Goal: Information Seeking & Learning: Learn about a topic

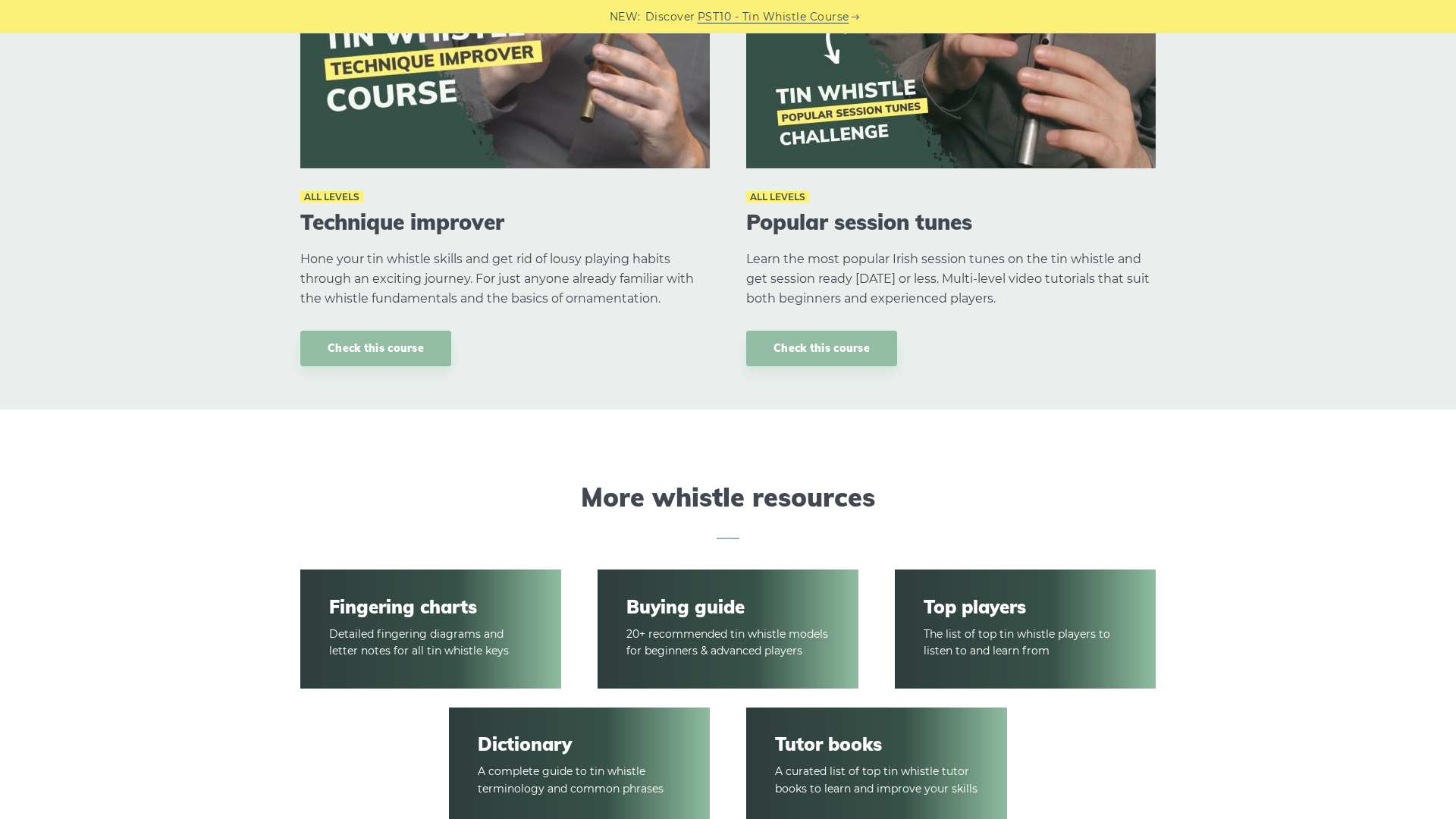
scroll to position [2162, 0]
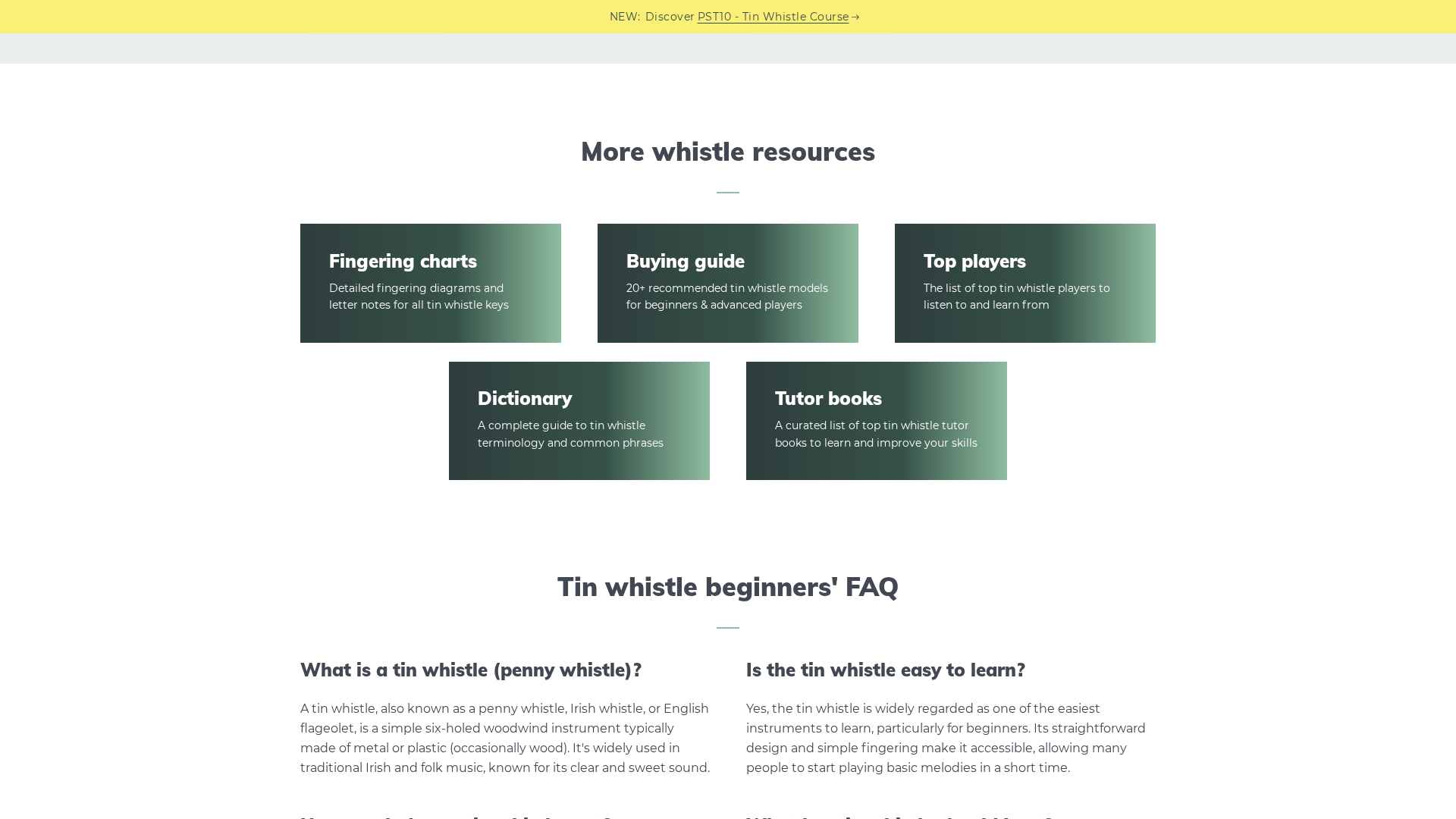
click at [1000, 296] on article "Top players The list of top tin whistle players to listen to and learn from" at bounding box center [1025, 284] width 261 height 120
click at [472, 489] on div "Dictionary A complete guide to tin whistle terminology and common phrases" at bounding box center [579, 430] width 297 height 138
click at [563, 416] on article "Dictionary A complete guide to tin whistle terminology and common phrases" at bounding box center [579, 421] width 261 height 120
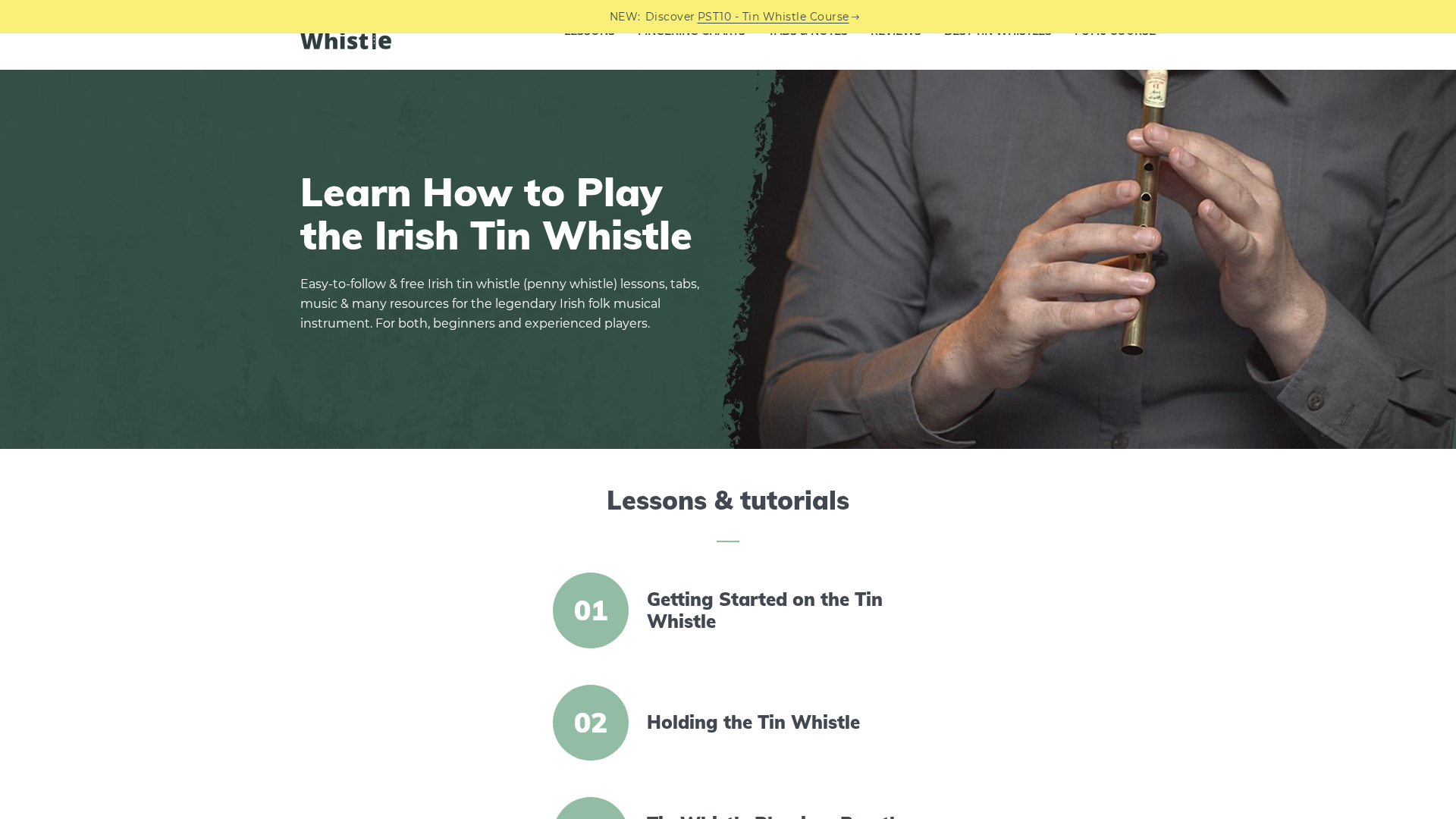
scroll to position [0, 0]
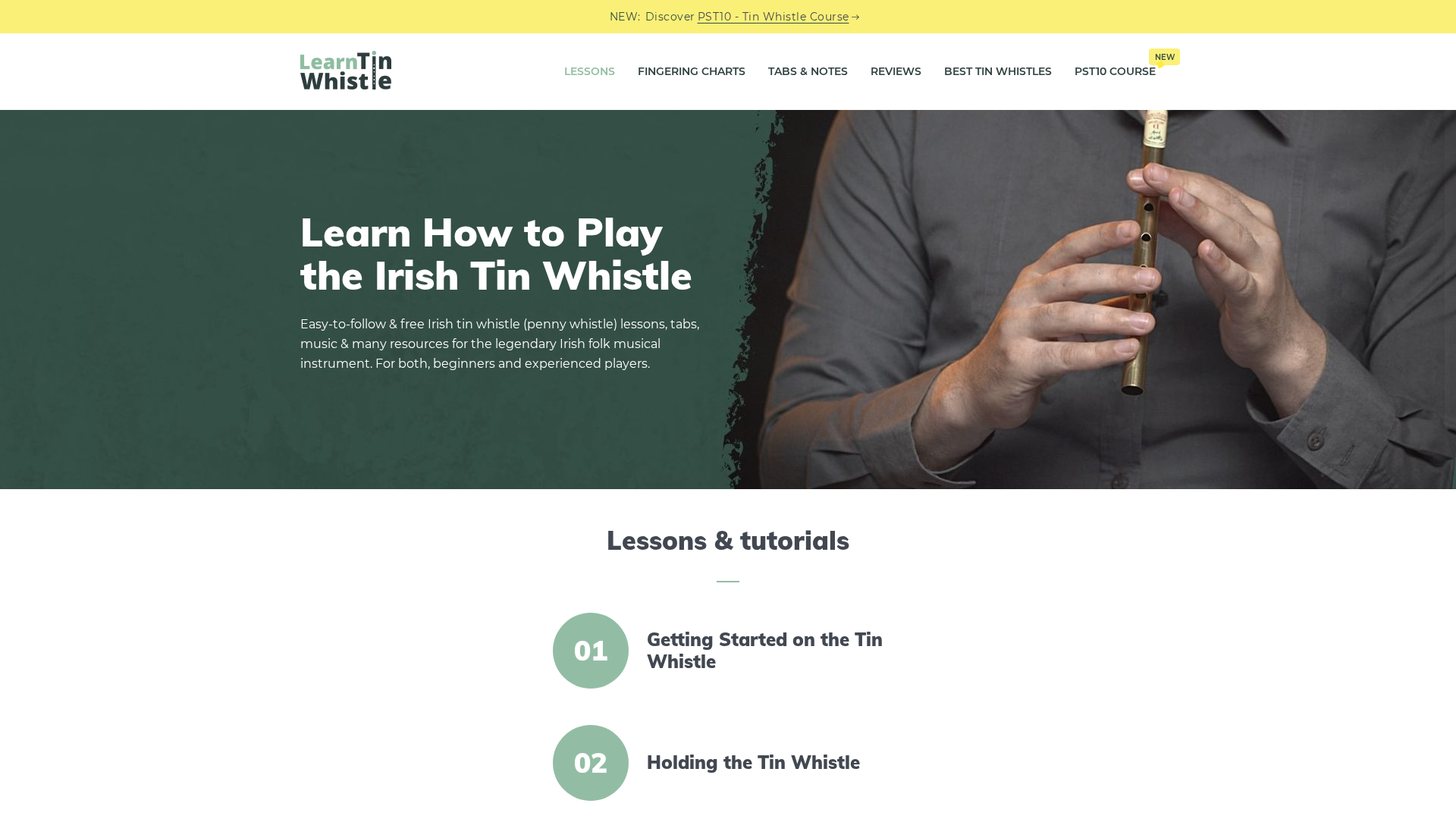
click at [595, 81] on link "Lessons" at bounding box center [590, 72] width 51 height 38
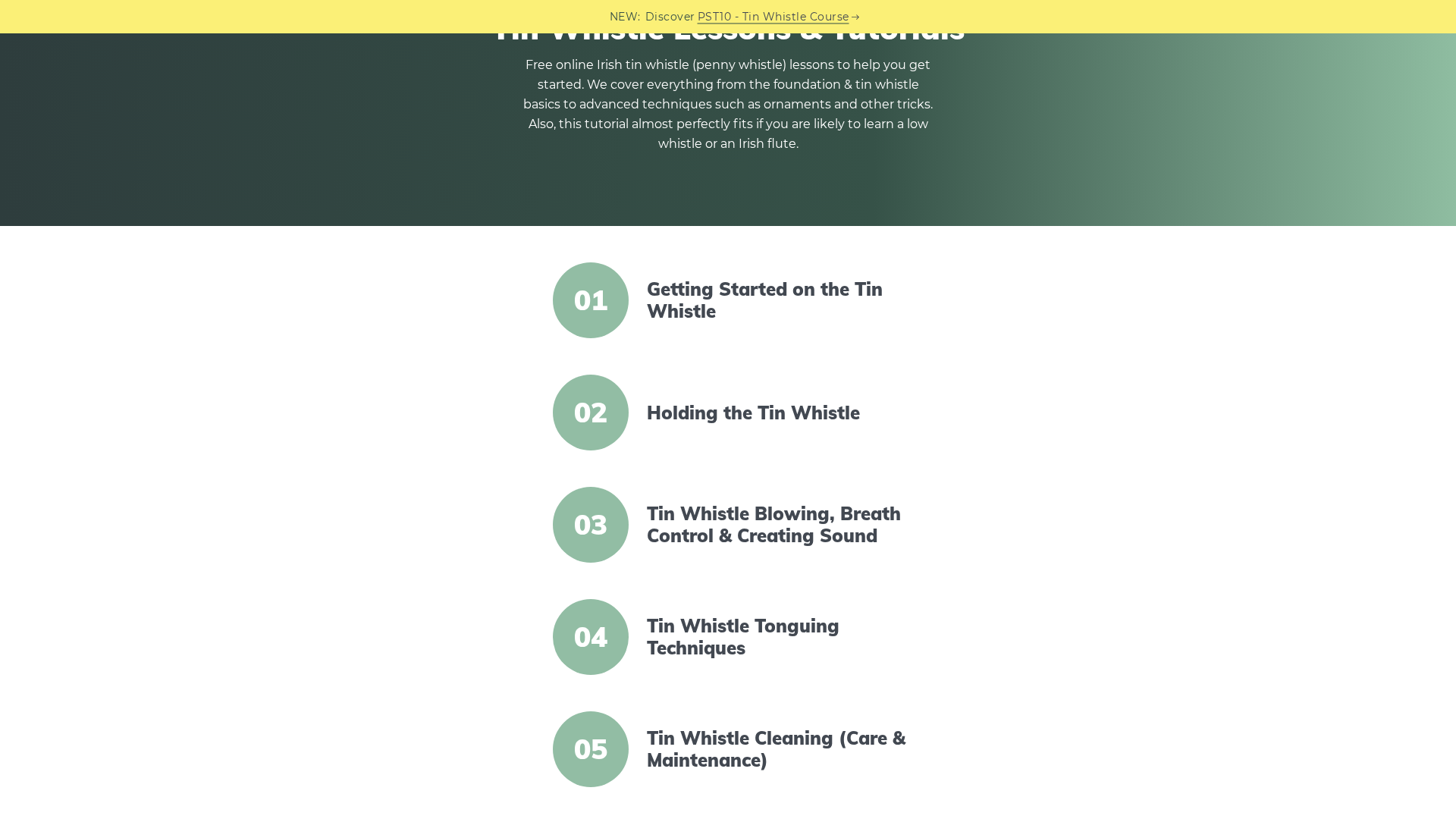
scroll to position [173, 0]
click at [735, 294] on link "Getting Started on the Tin Whistle" at bounding box center [777, 299] width 261 height 44
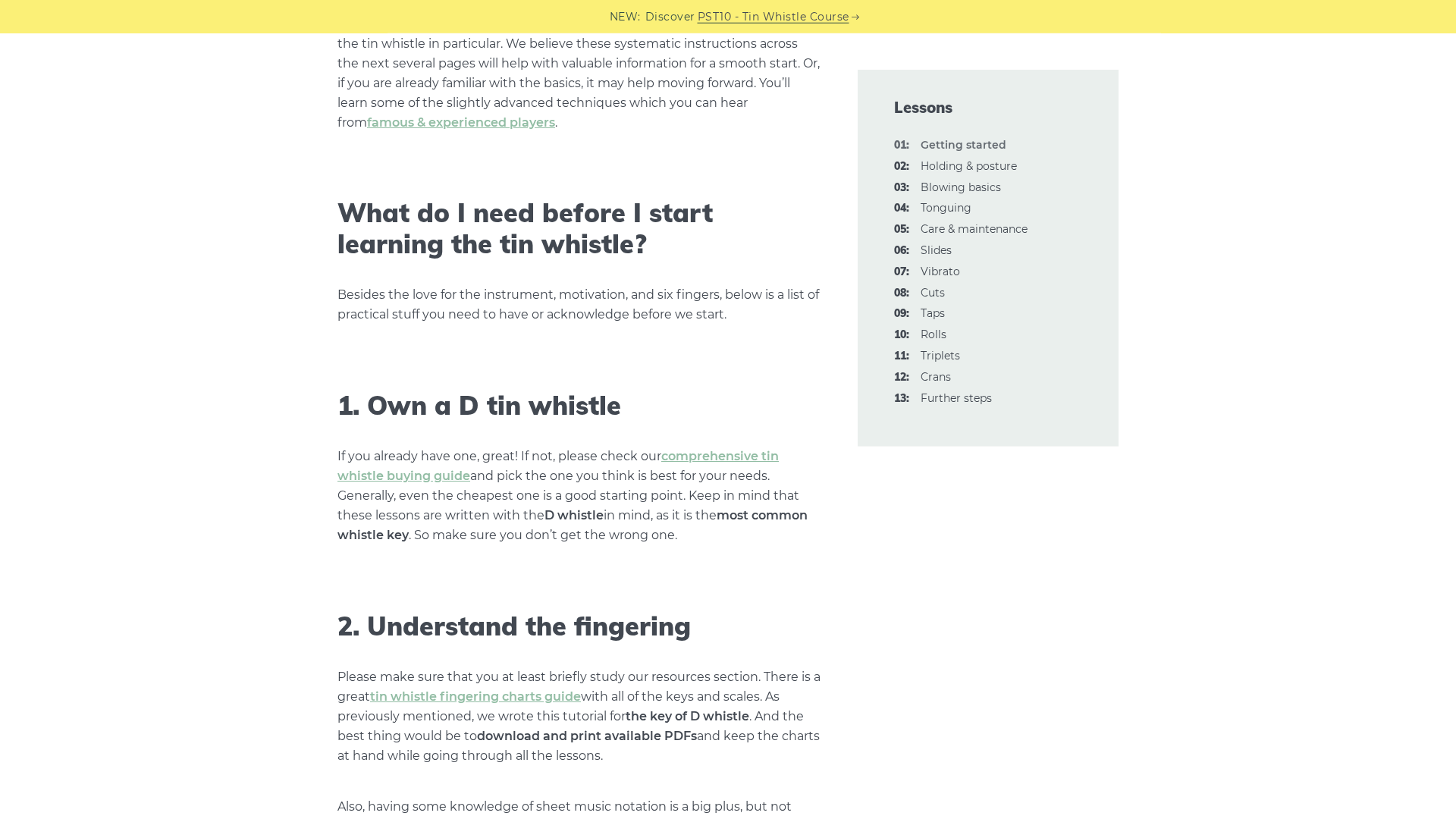
scroll to position [778, 0]
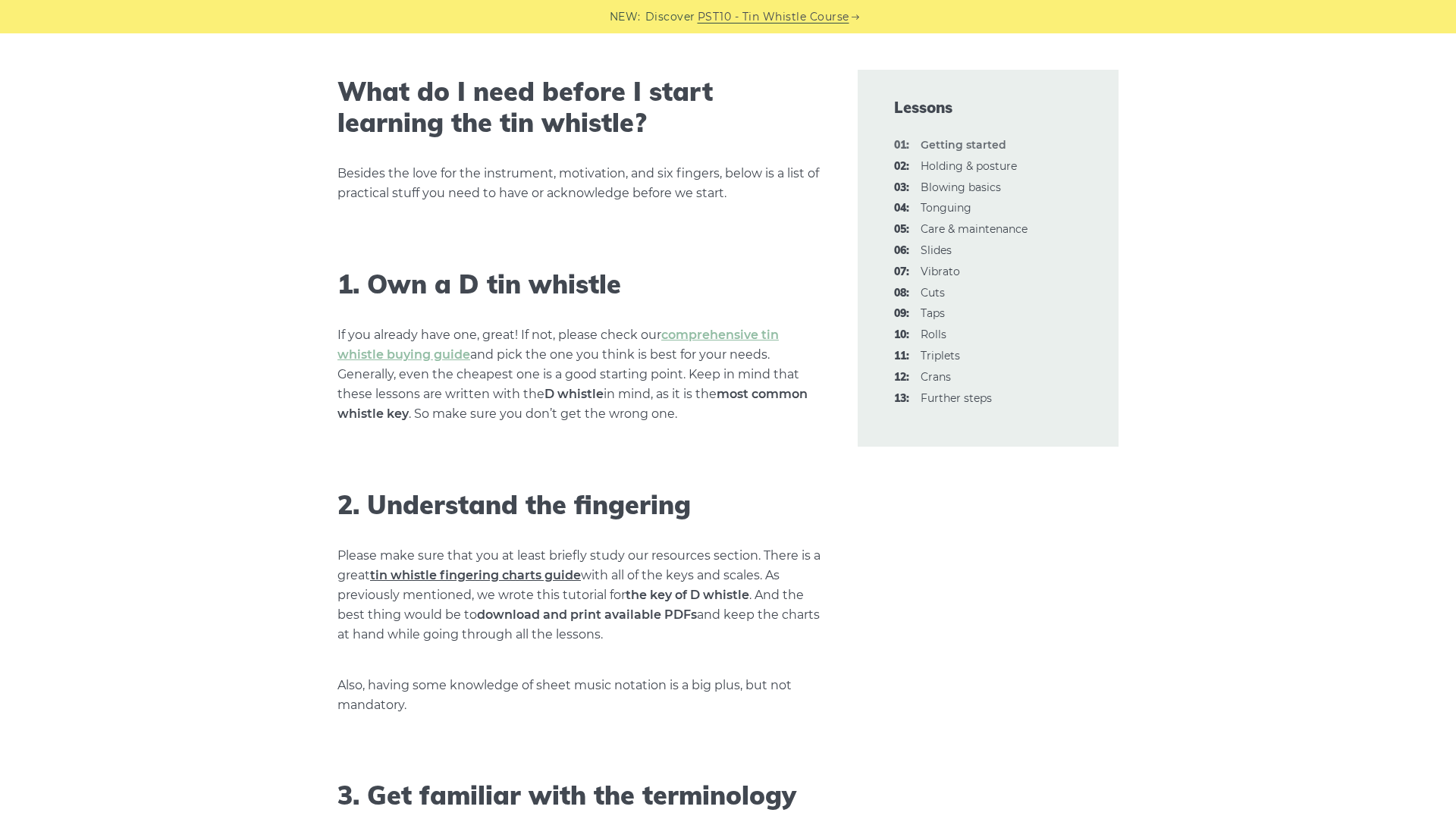
drag, startPoint x: 406, startPoint y: 584, endPoint x: 433, endPoint y: 577, distance: 27.9
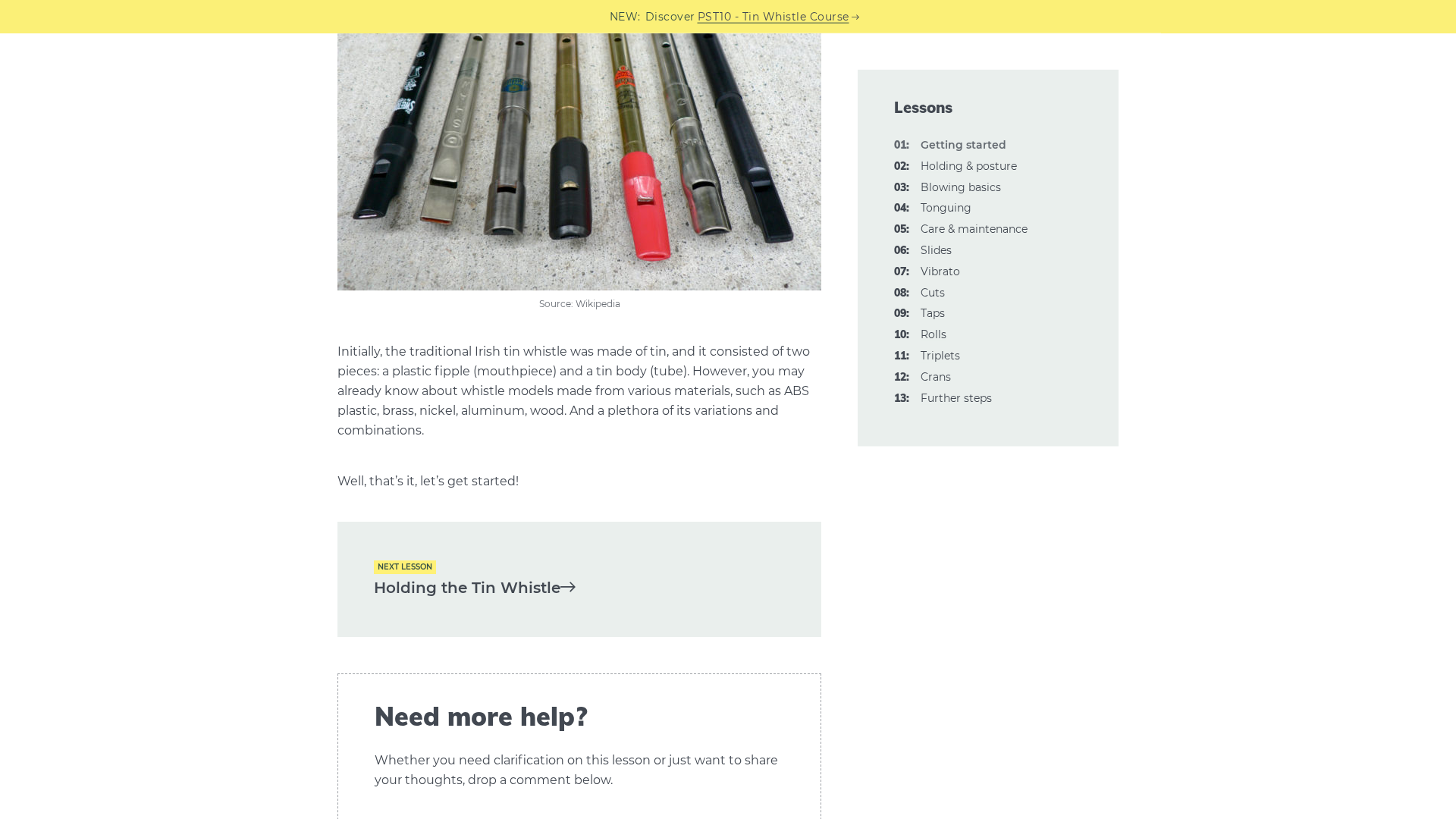
scroll to position [3113, 0]
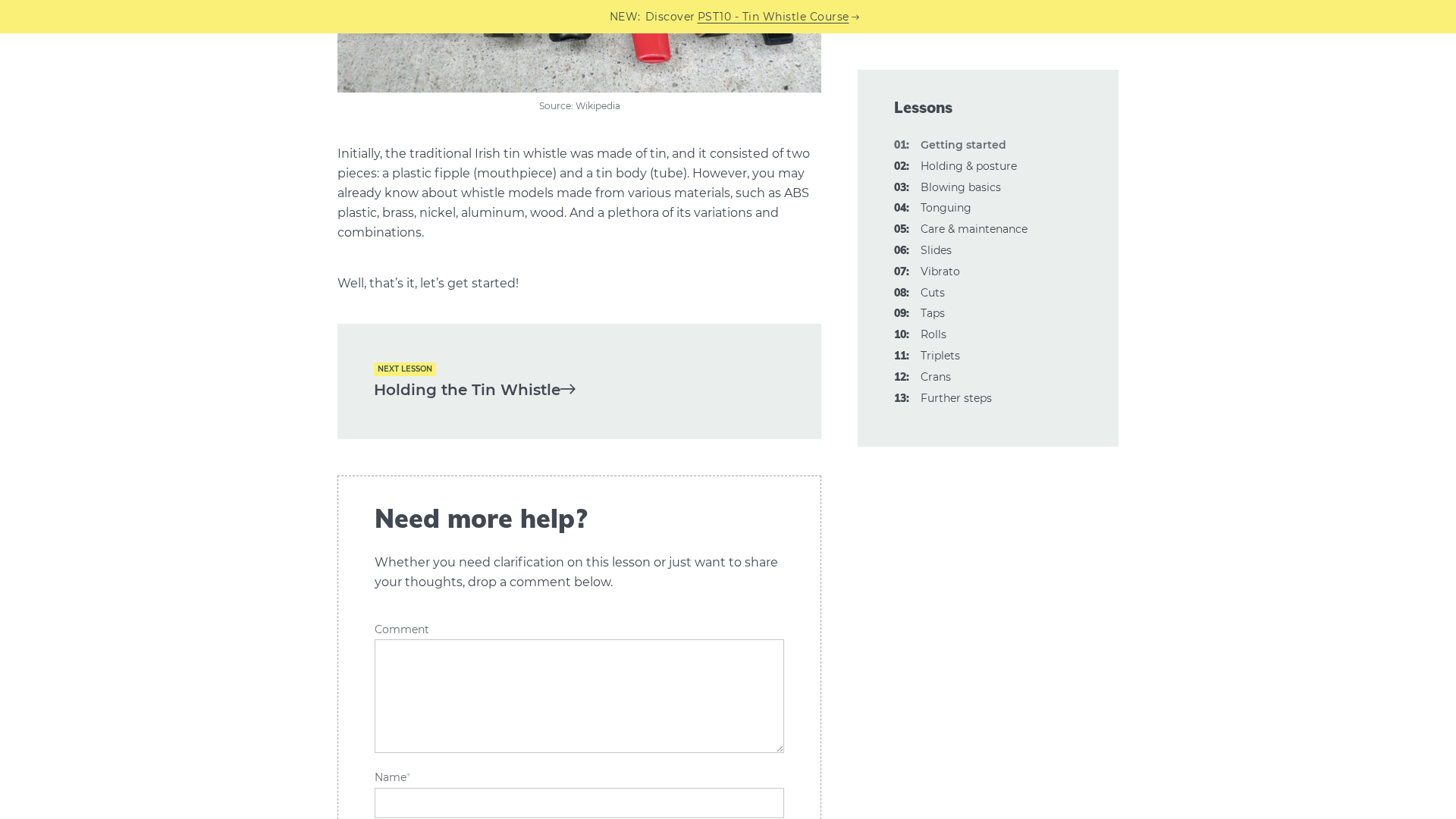
click at [531, 390] on link "Holding the Tin Whistle" at bounding box center [579, 390] width 411 height 25
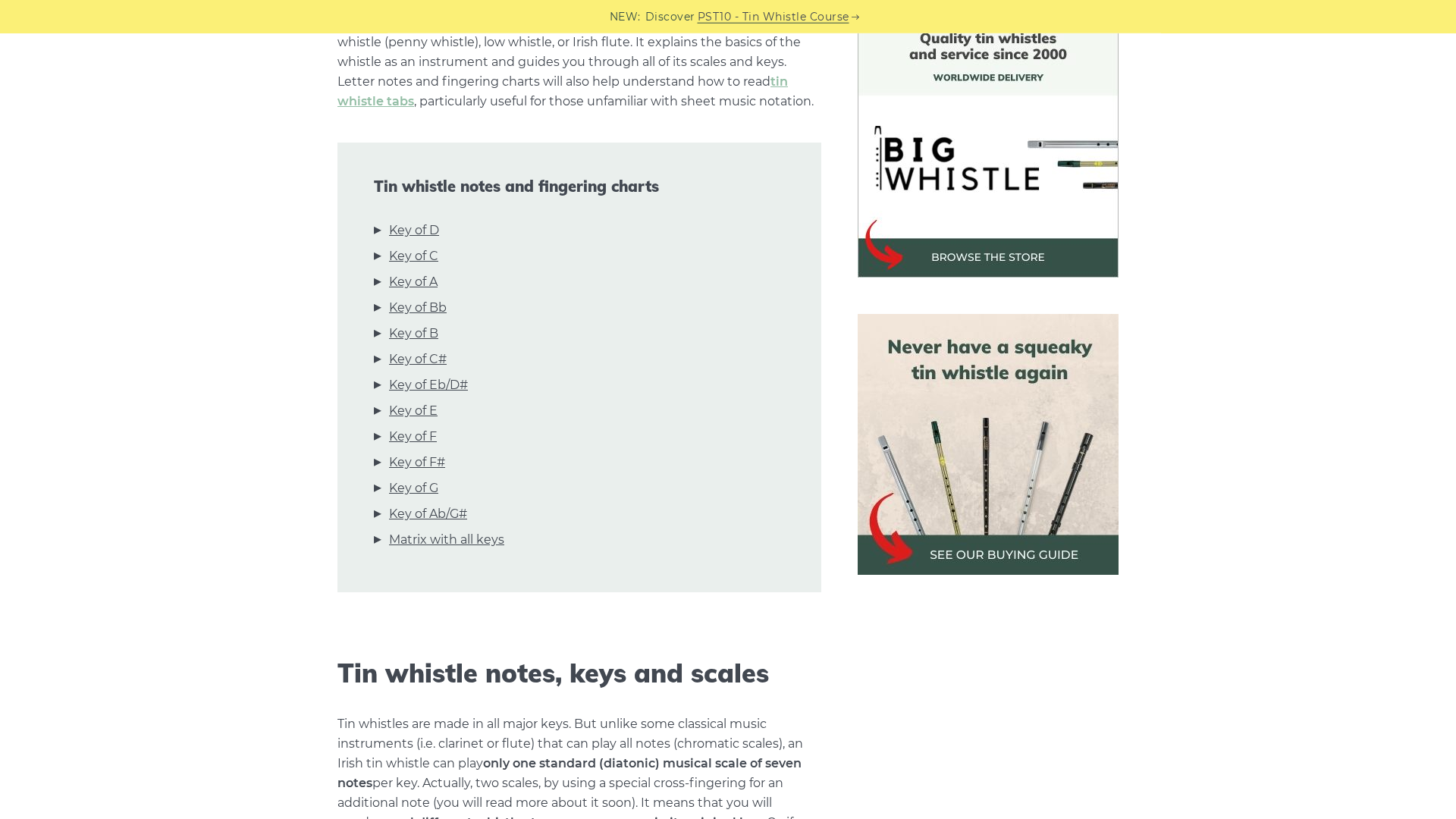
scroll to position [433, 0]
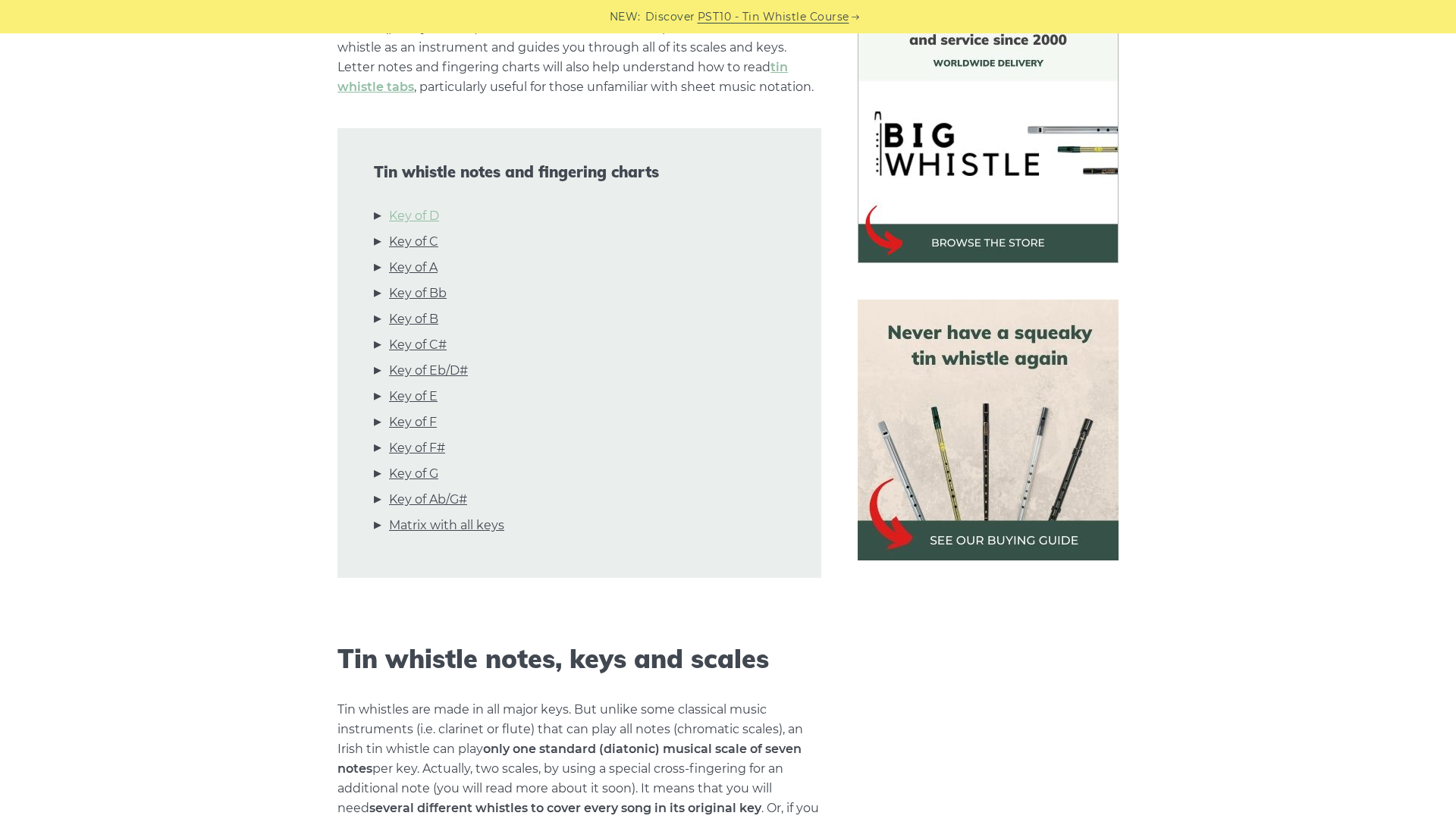
click at [429, 217] on link "Key of D" at bounding box center [414, 215] width 50 height 20
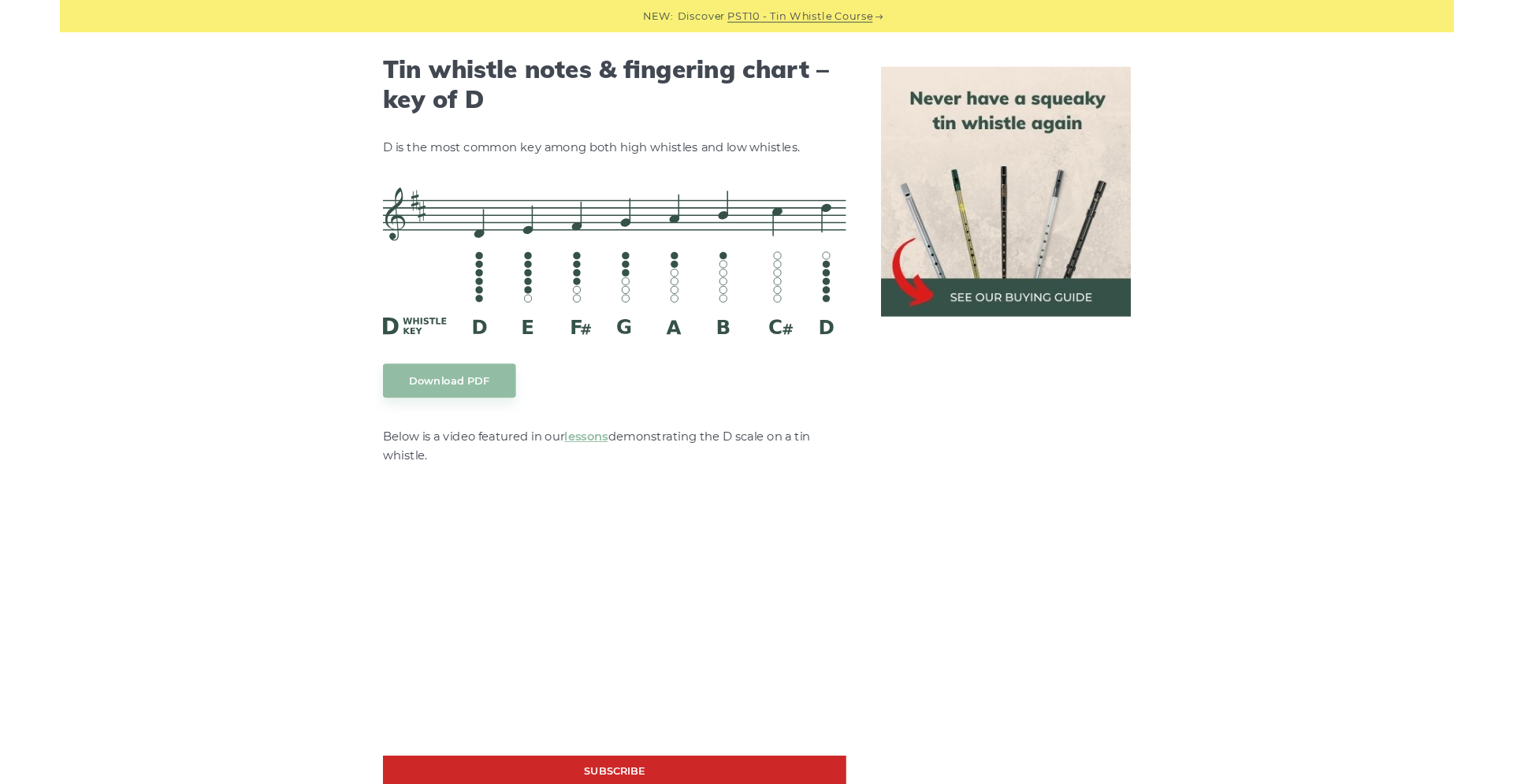
scroll to position [2456, 0]
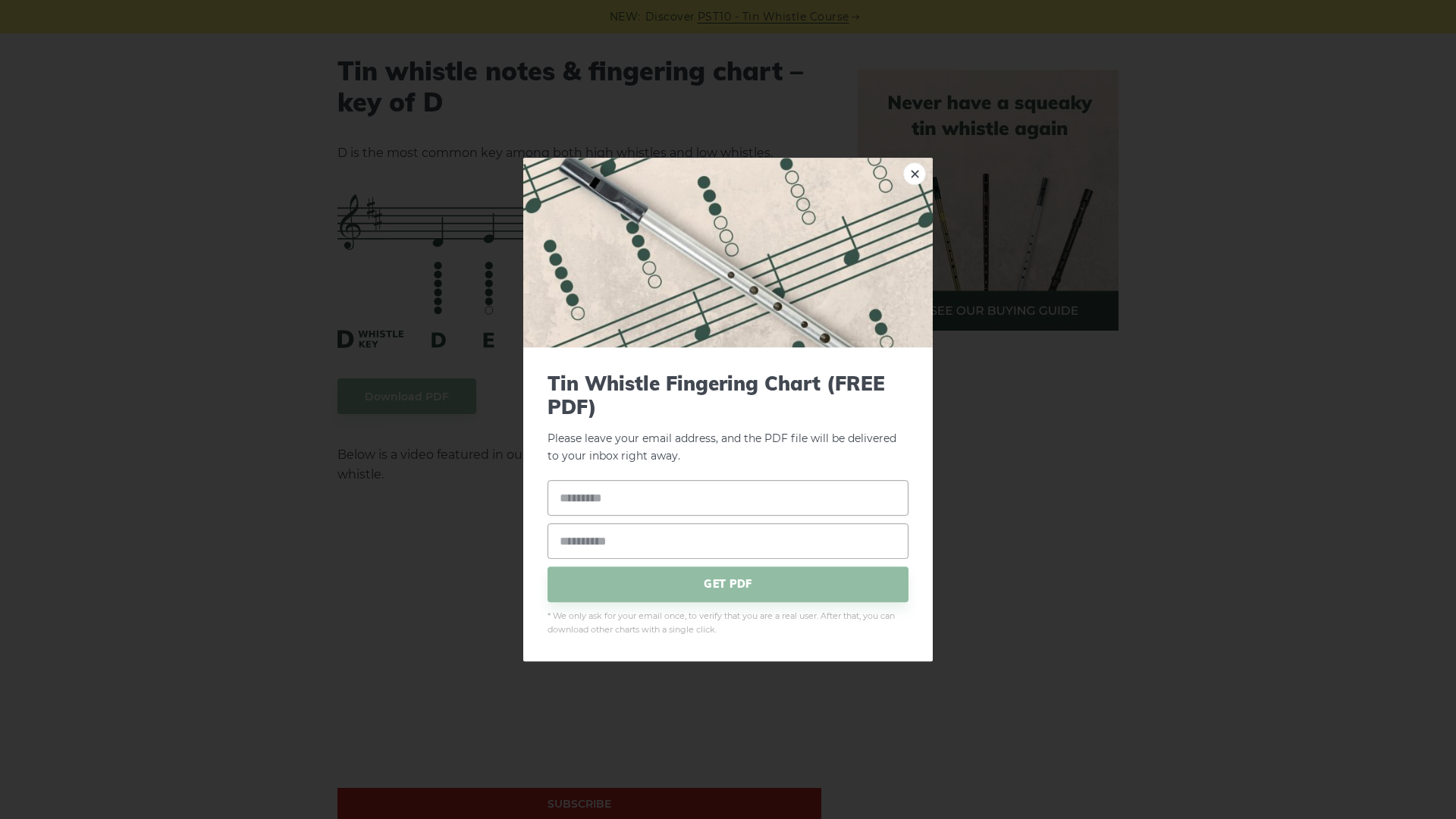
click at [375, 350] on div "× Tin Whistle Fingering Chart (FREE PDF) Please leave your email address, and t…" at bounding box center [728, 409] width 1456 height 819
click at [911, 173] on link "×" at bounding box center [915, 174] width 23 height 23
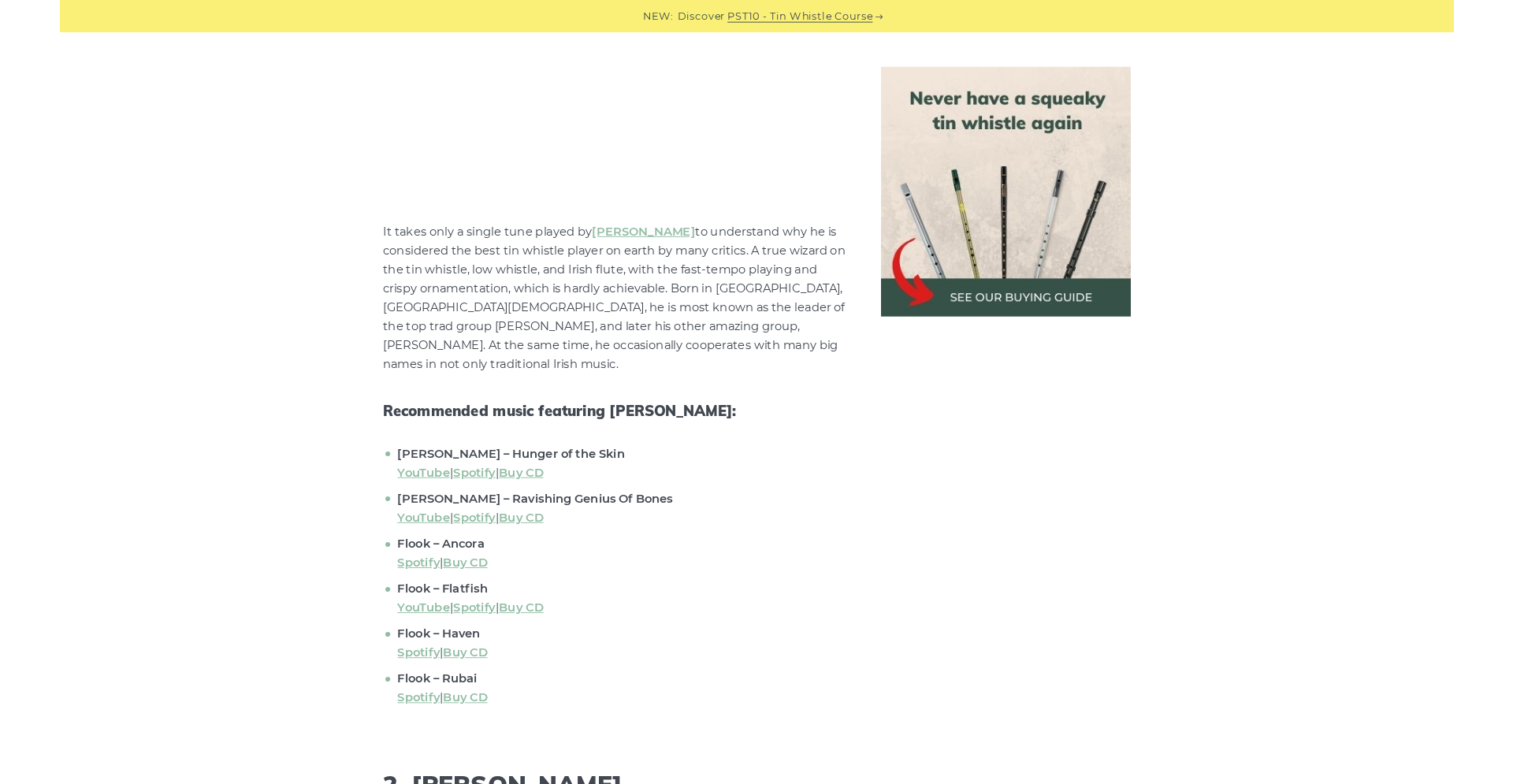
scroll to position [1348, 0]
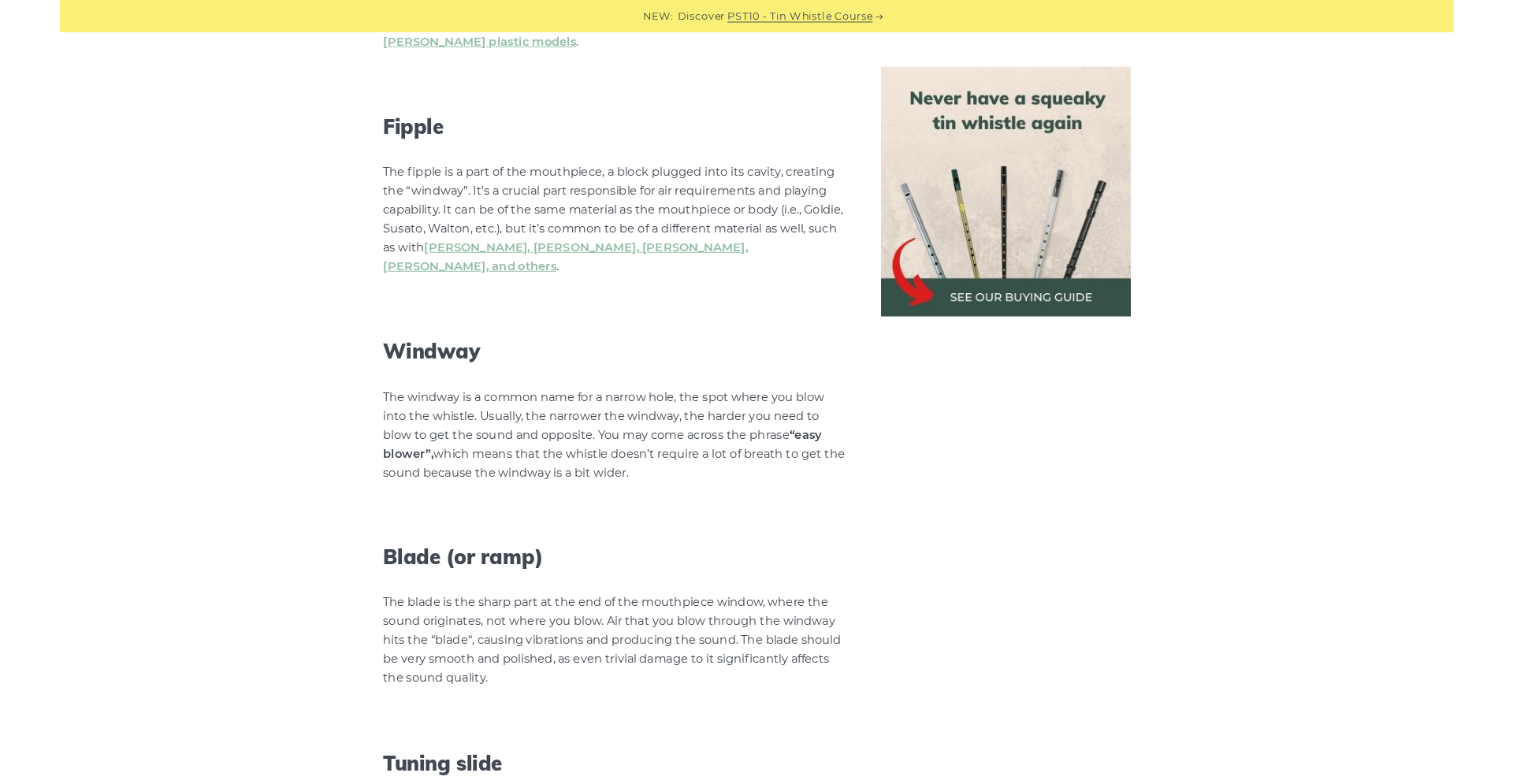
scroll to position [1976, 0]
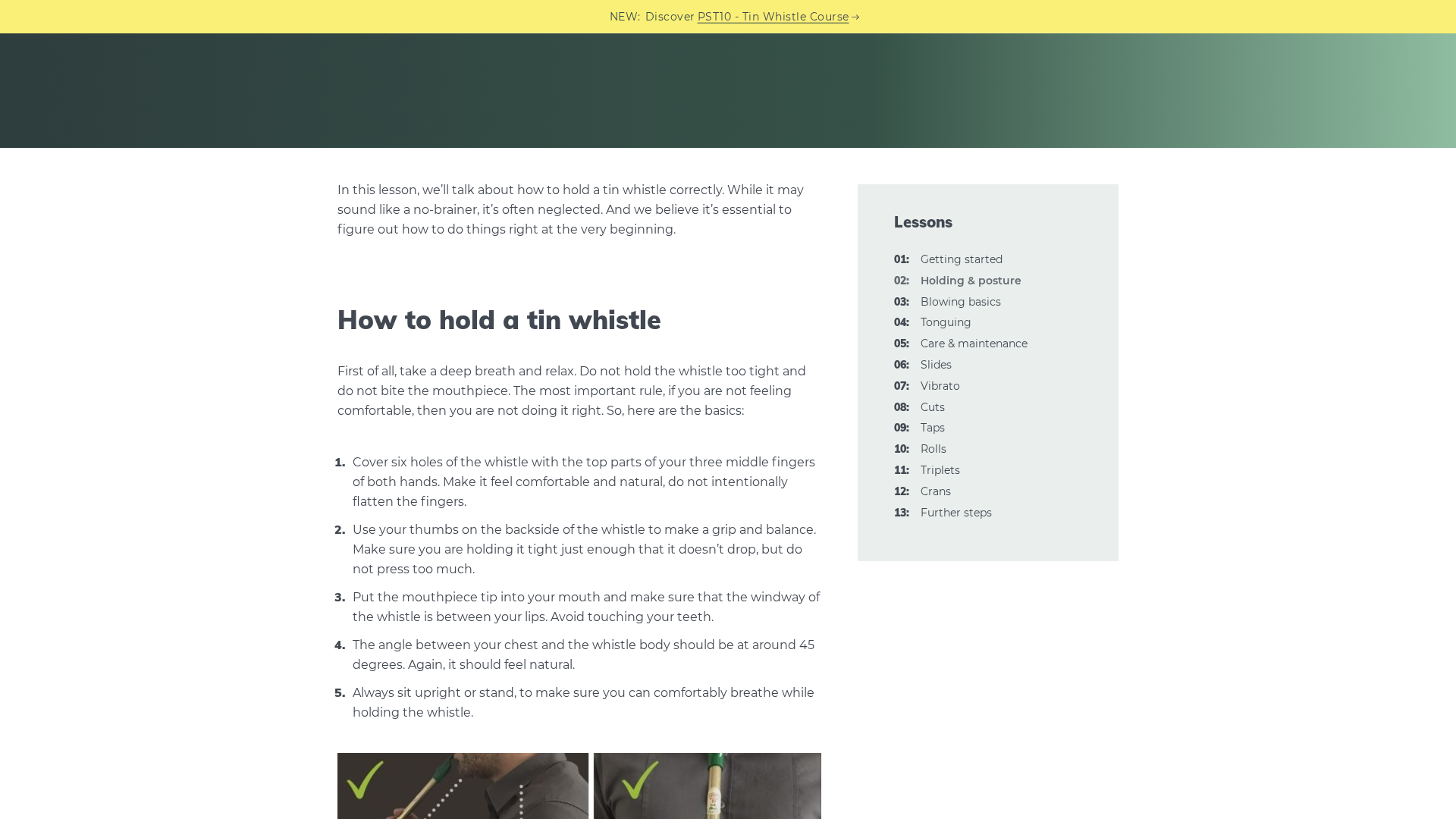
scroll to position [259, 0]
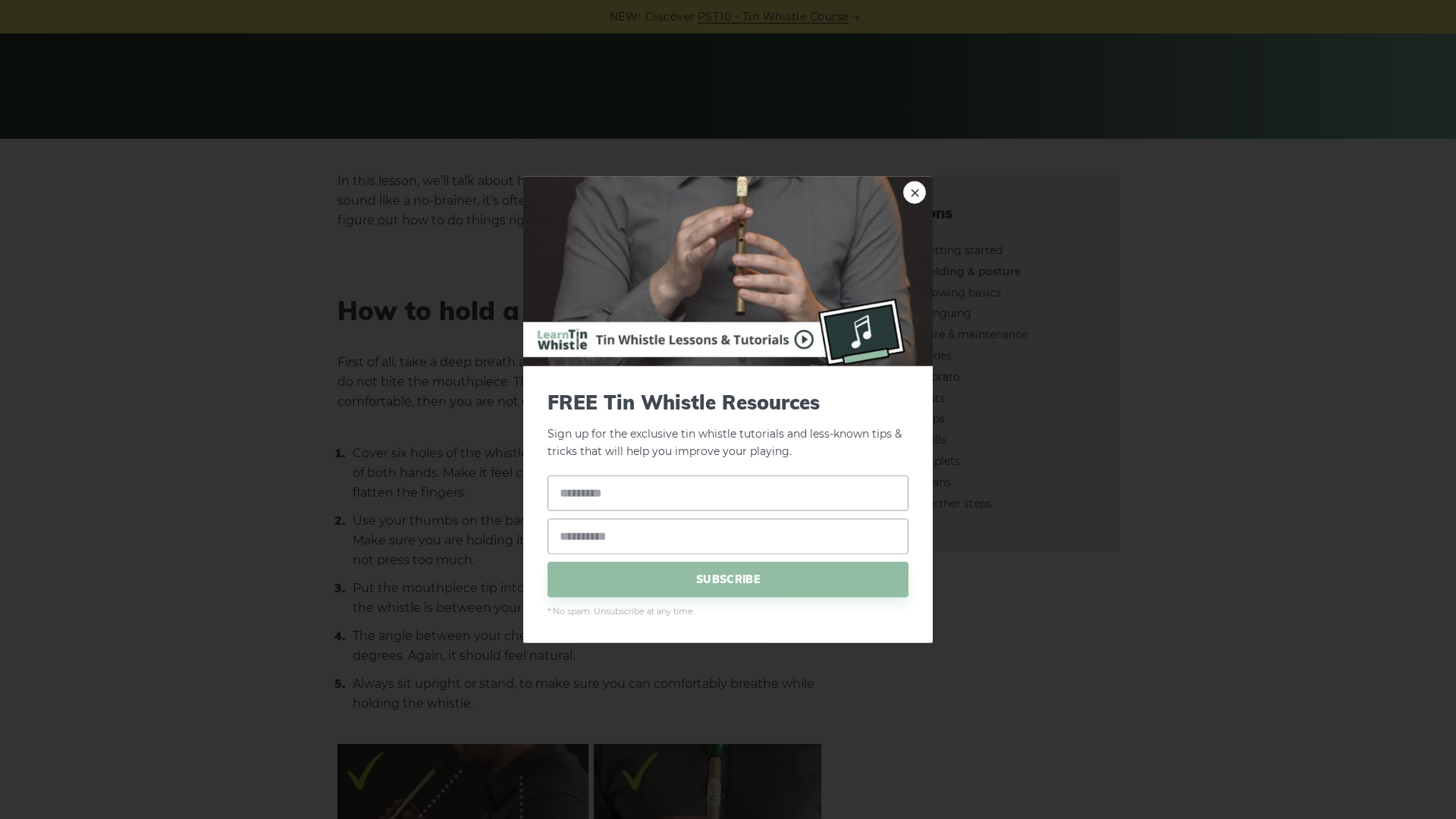
click at [902, 194] on img at bounding box center [728, 271] width 410 height 190
click at [914, 191] on link "×" at bounding box center [915, 193] width 23 height 23
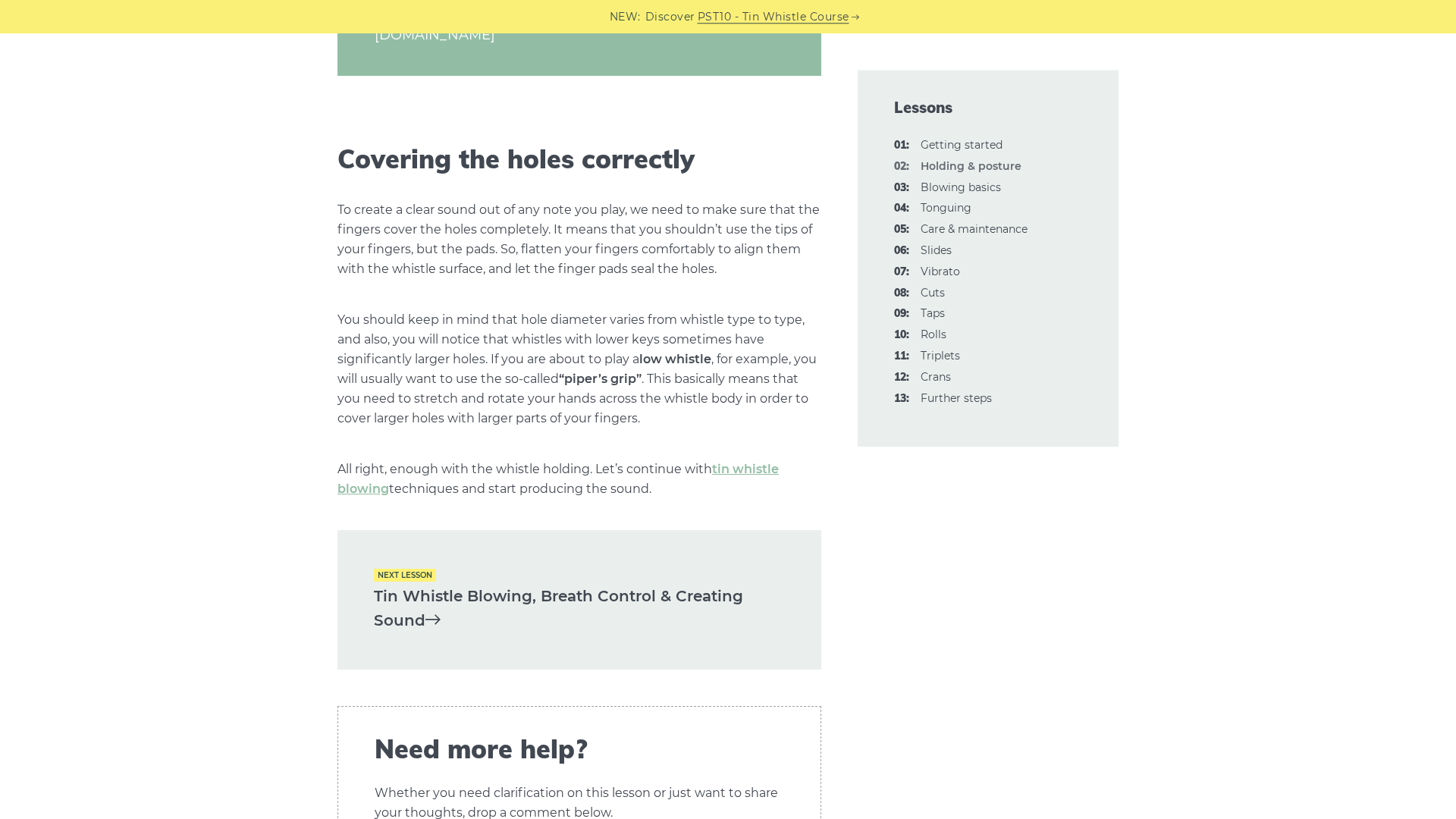
scroll to position [1902, 0]
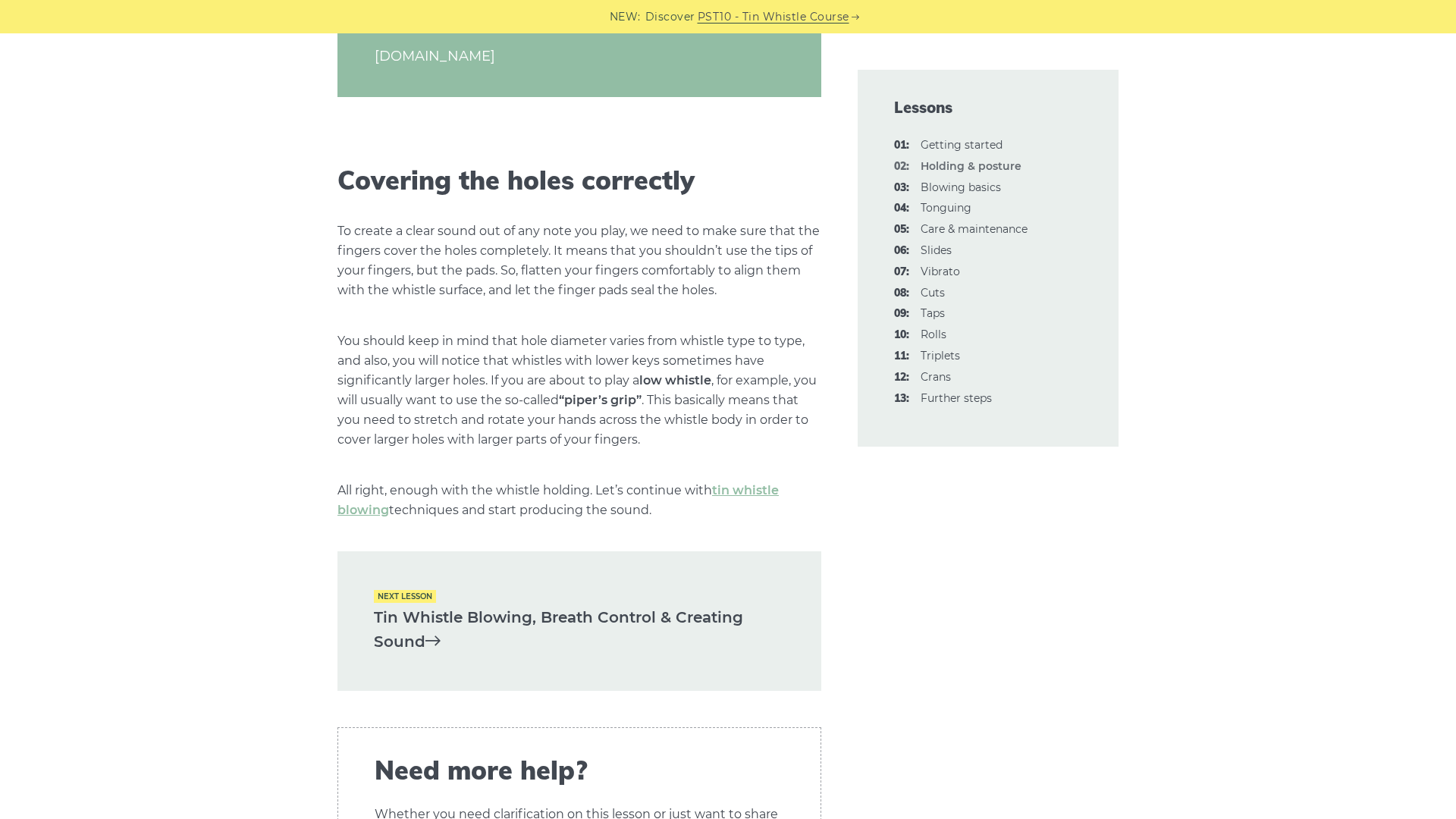
click at [434, 643] on icon at bounding box center [433, 641] width 15 height 15
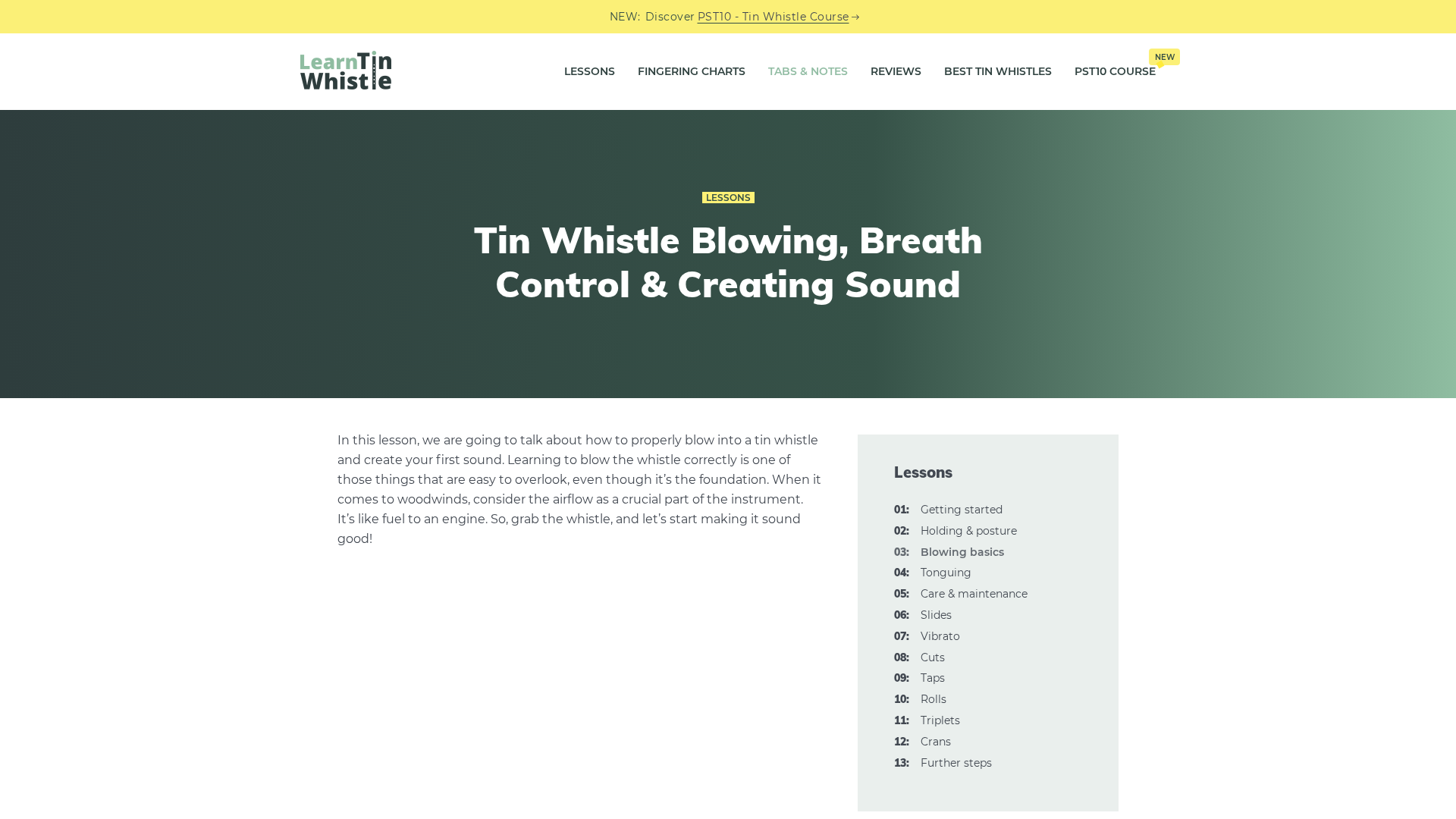
click at [812, 73] on link "Tabs & Notes" at bounding box center [809, 72] width 80 height 38
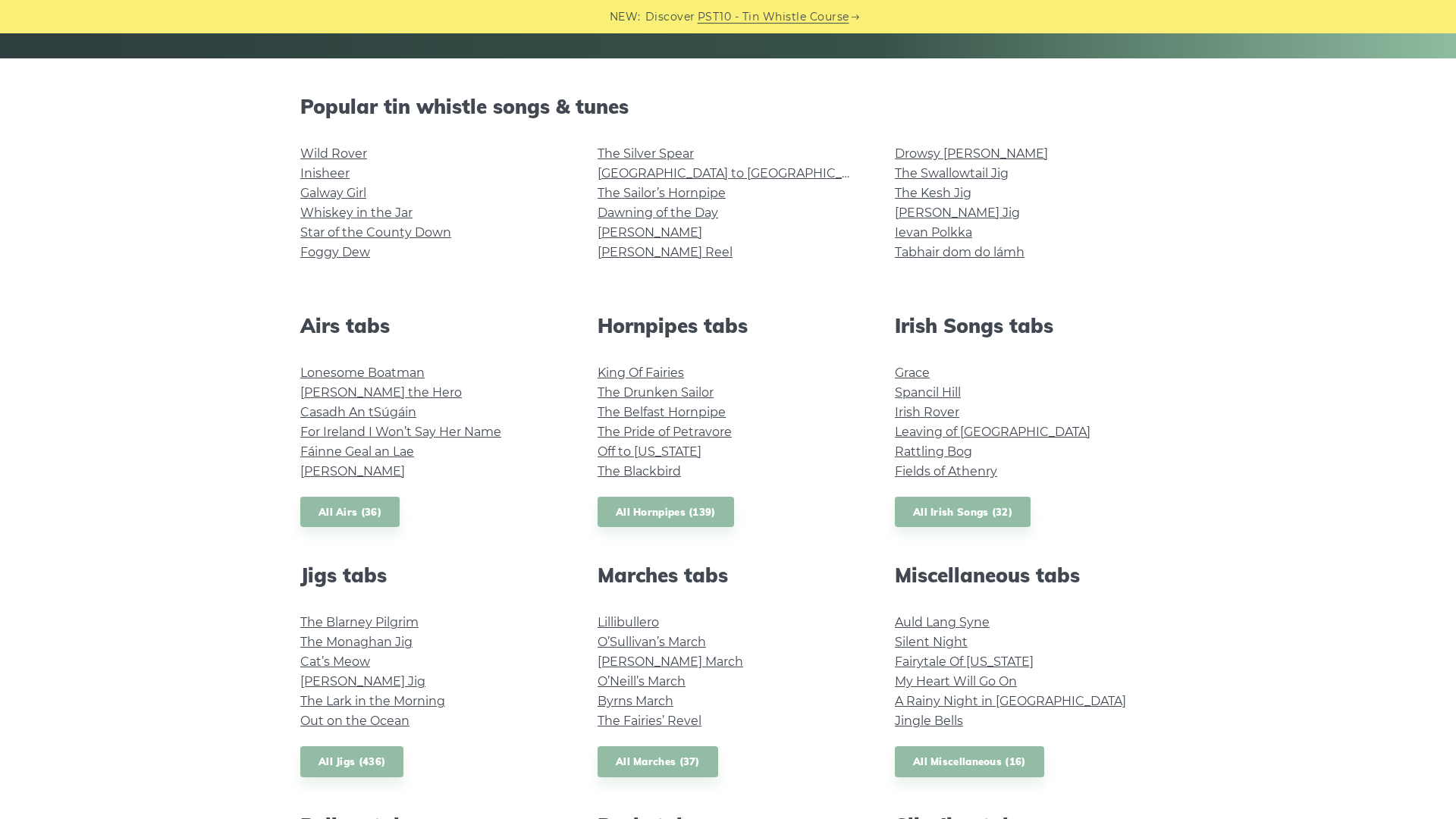
scroll to position [433, 0]
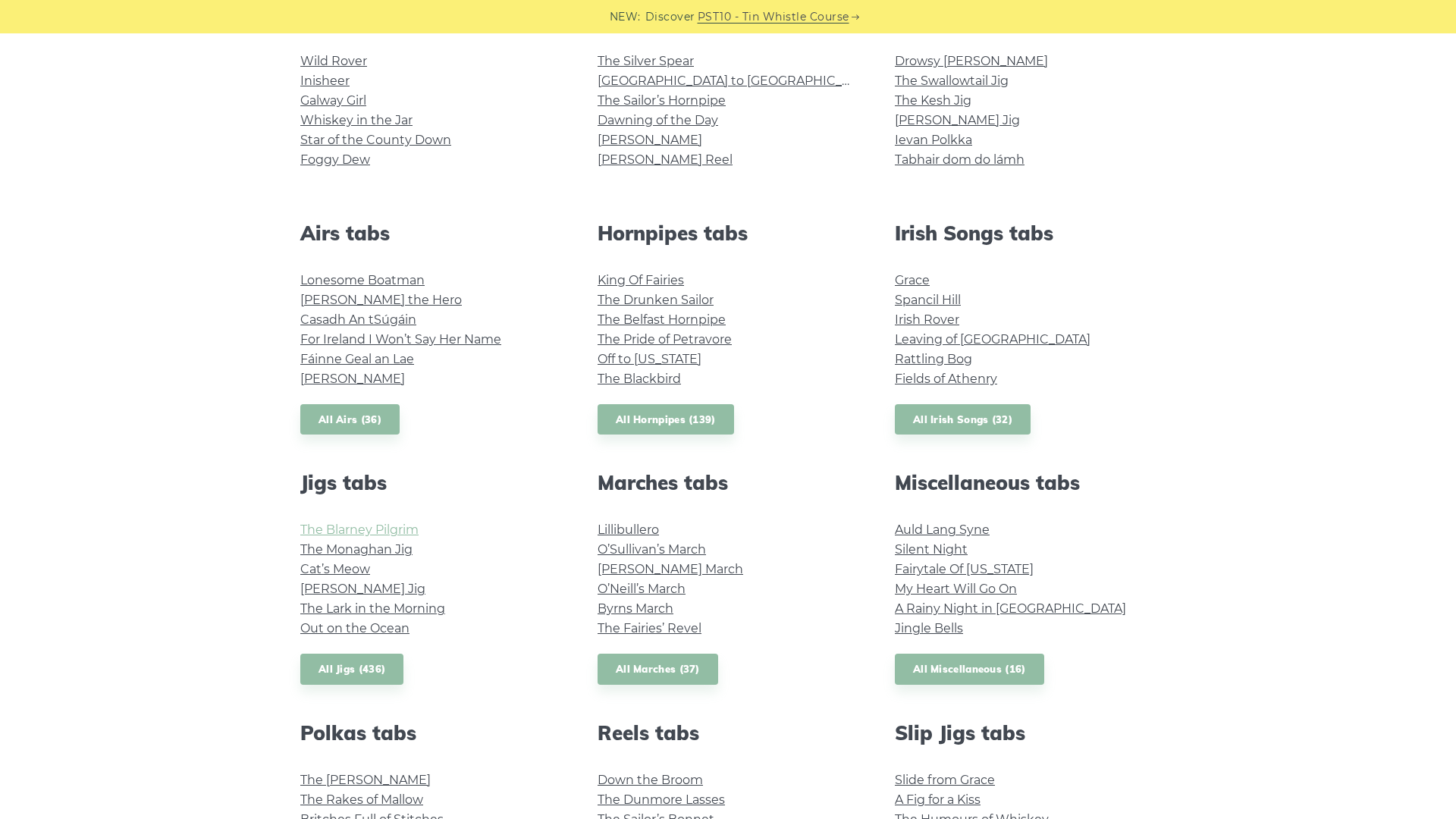
click at [403, 532] on link "The Blarney Pilgrim" at bounding box center [359, 530] width 119 height 14
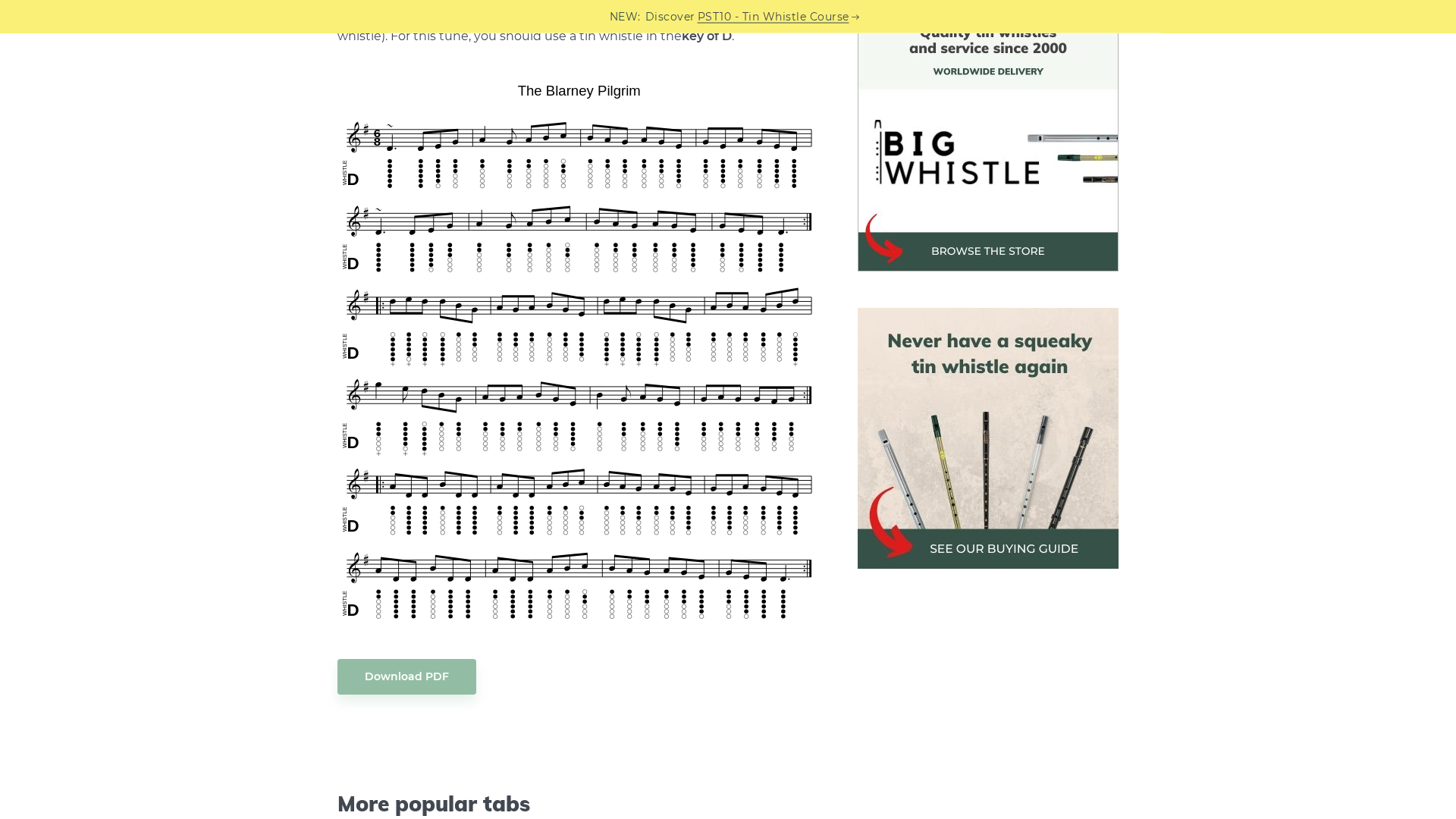
scroll to position [345, 0]
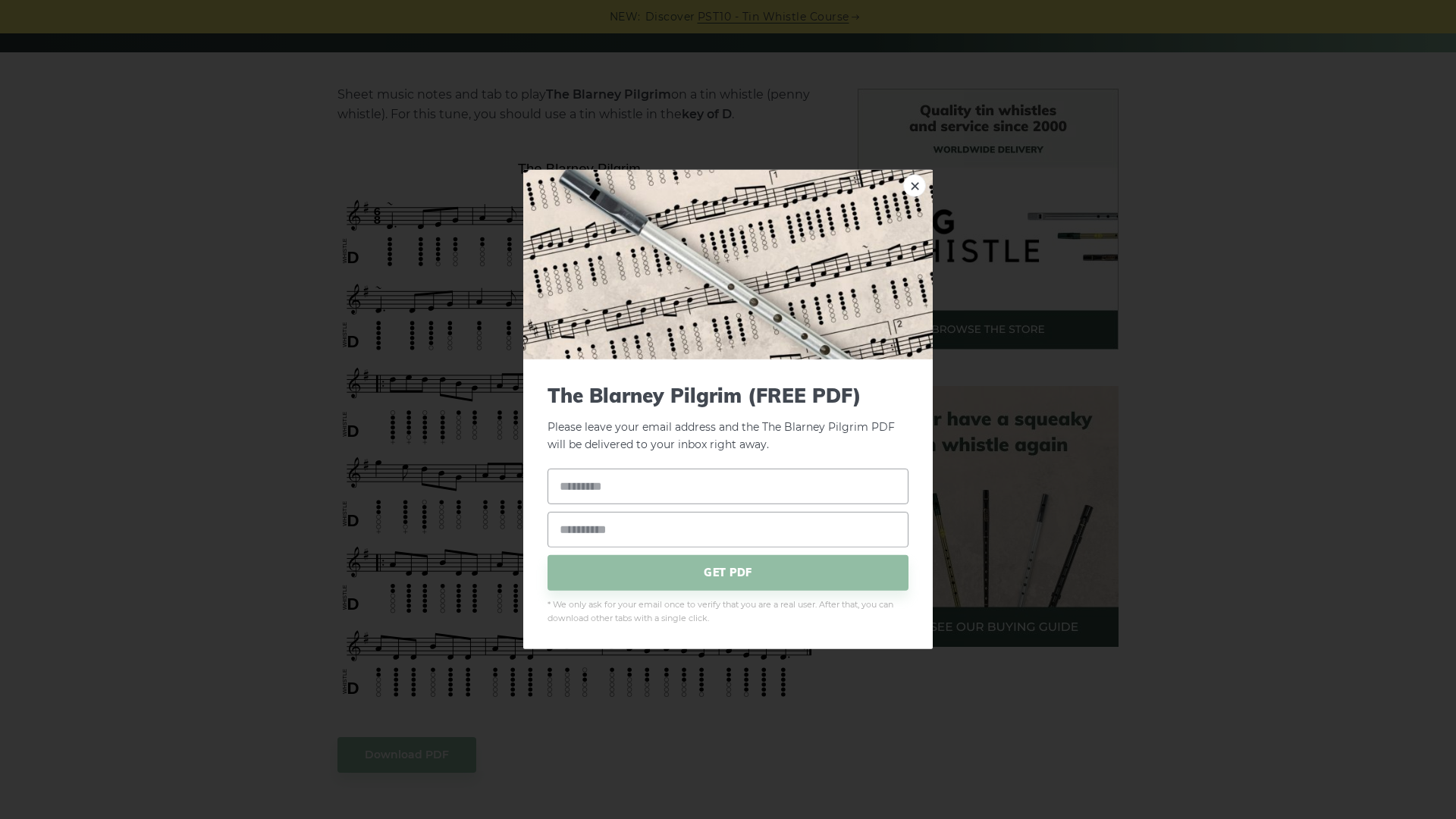
click at [388, 459] on div "× The Blarney Pilgrim (FREE PDF) Please leave your email address and the [GEOGR…" at bounding box center [728, 409] width 1456 height 819
click at [210, 536] on div "× The Blarney Pilgrim (FREE PDF) Please leave your email address and the [GEOGR…" at bounding box center [728, 409] width 1456 height 819
click at [912, 187] on link "×" at bounding box center [915, 186] width 23 height 23
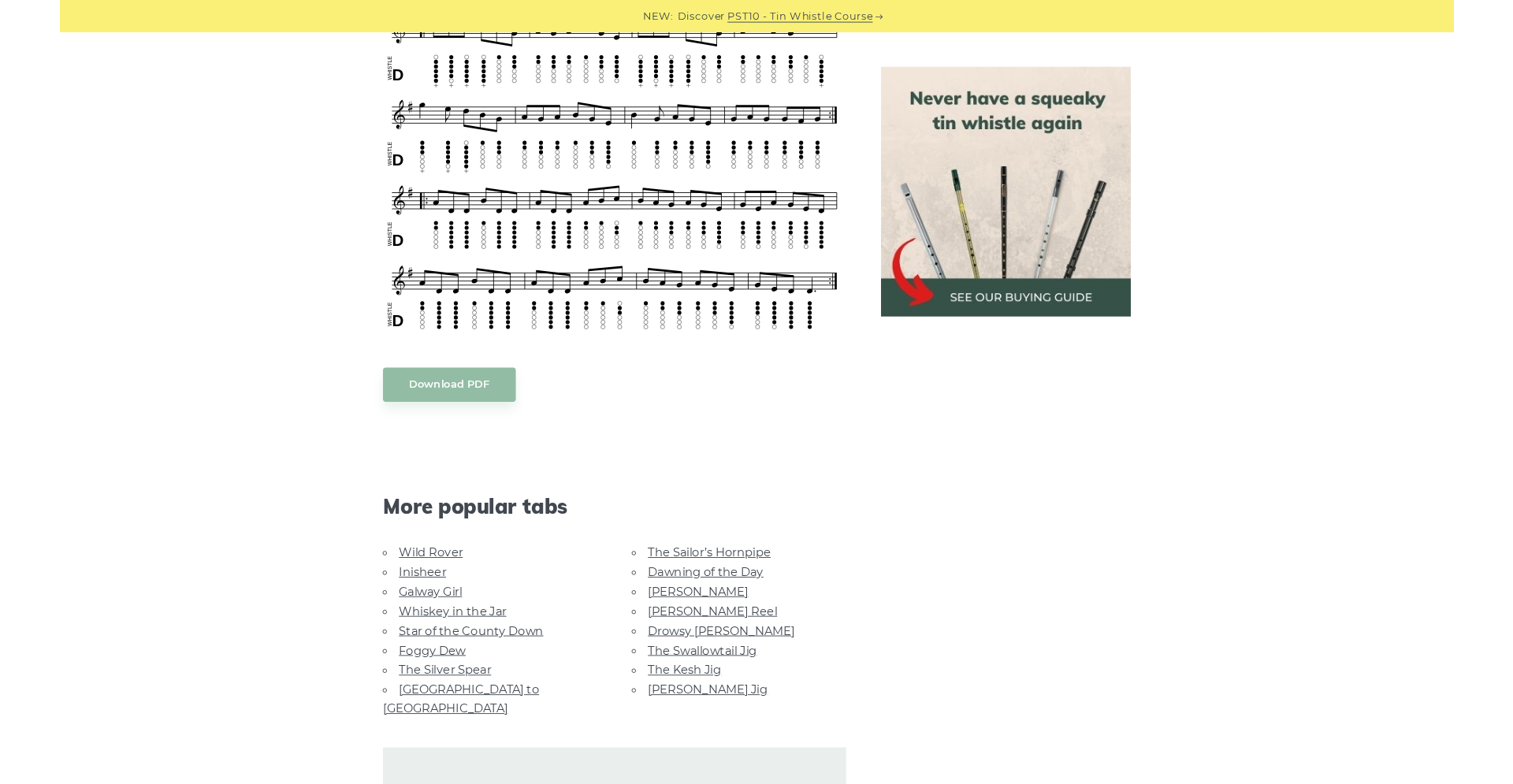
scroll to position [898, 0]
